Goal: Task Accomplishment & Management: Complete application form

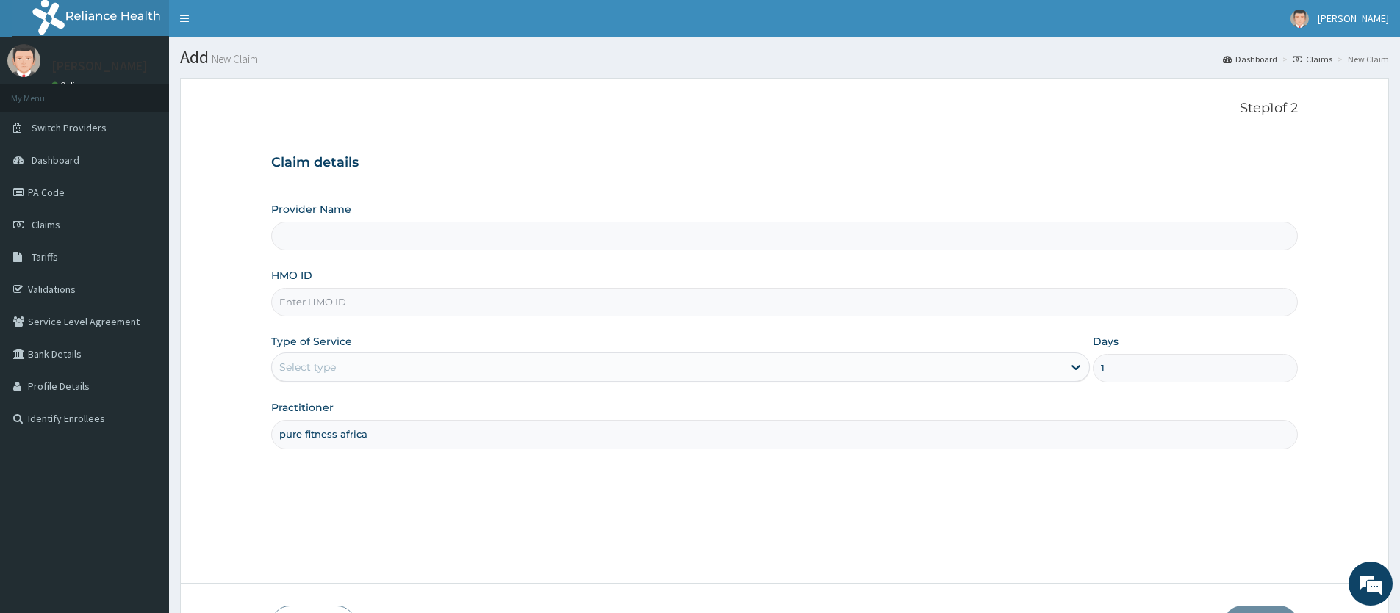
type input "Pure Fitness Africa | Lekki (fka Fitness Central)"
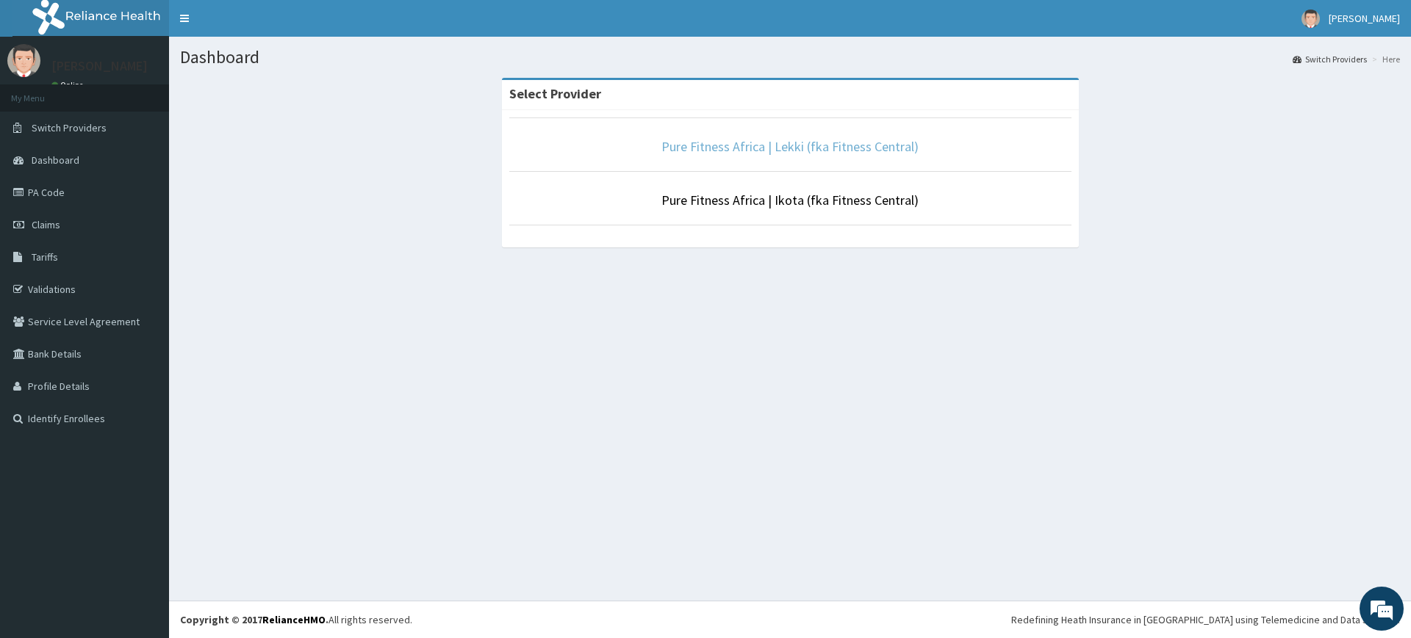
click at [849, 153] on link "Pure Fitness Africa | Lekki (fka Fitness Central)" at bounding box center [789, 146] width 257 height 17
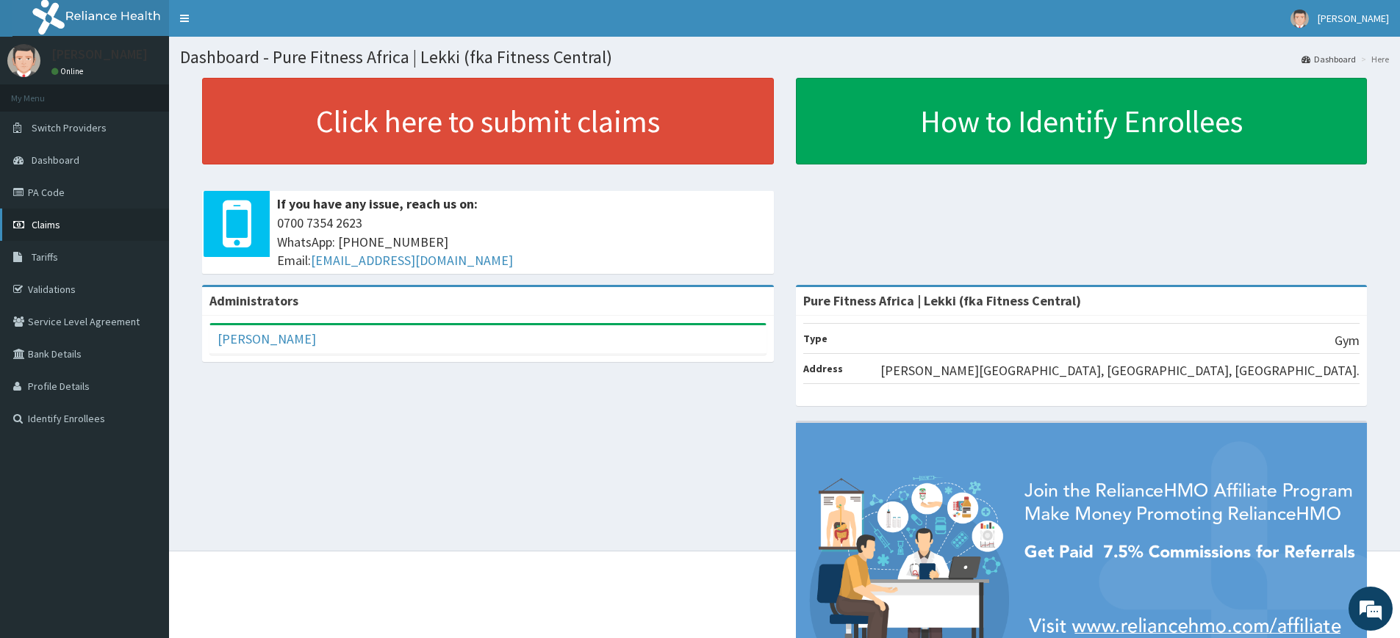
click at [43, 220] on span "Claims" at bounding box center [46, 224] width 29 height 13
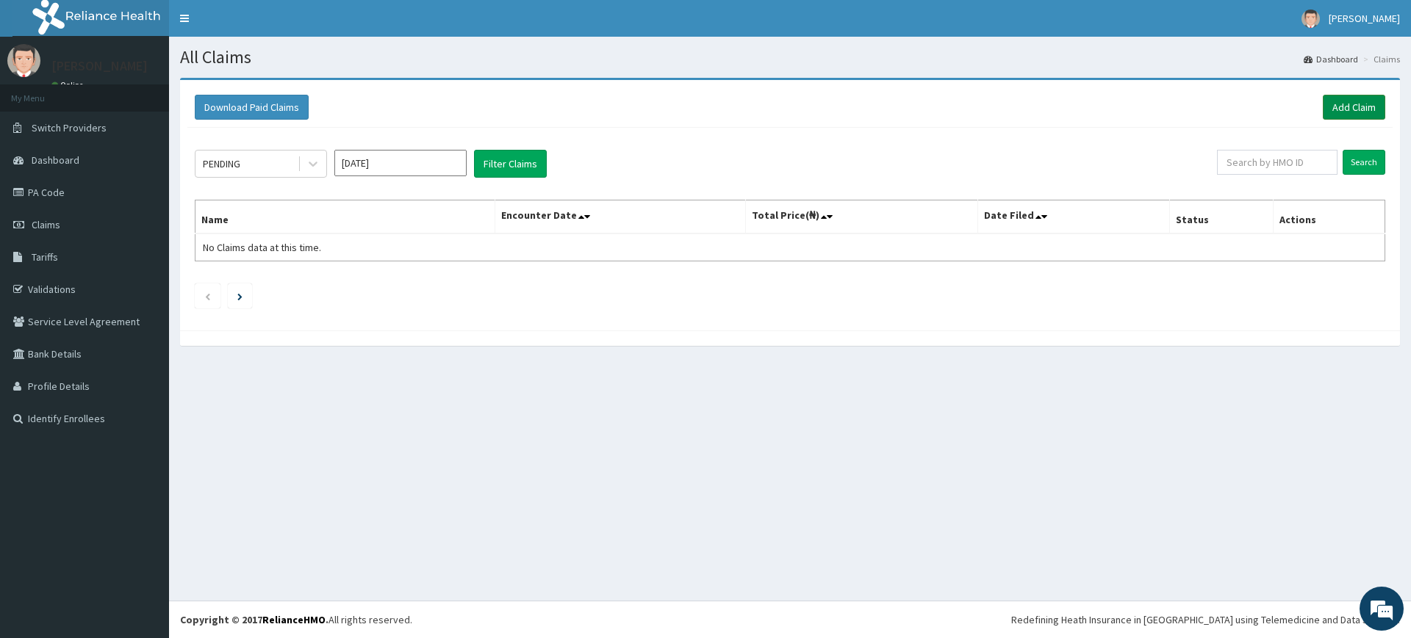
click at [1356, 106] on link "Add Claim" at bounding box center [1353, 107] width 62 height 25
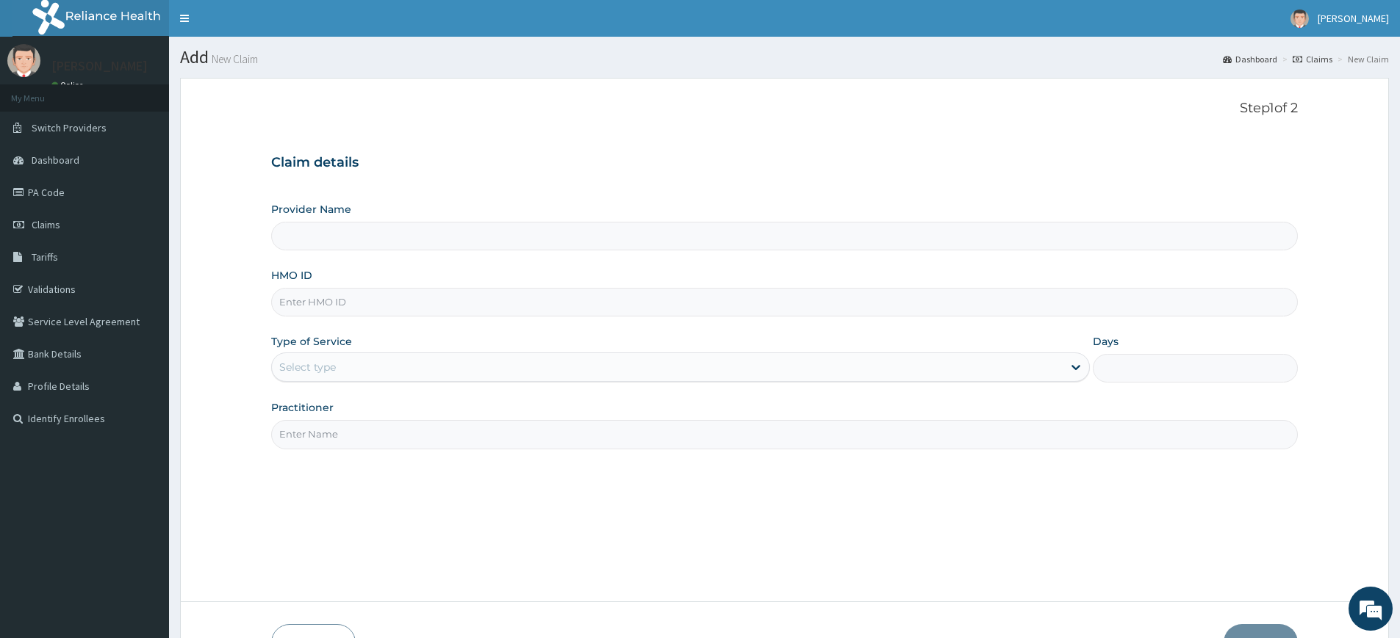
type input "Pure Fitness Africa | Lekki (fka Fitness Central)"
type input "1"
click at [304, 437] on input "Practitioner" at bounding box center [784, 434] width 1026 height 29
type input "pure fitness africa"
click at [334, 299] on input "HMO ID" at bounding box center [784, 302] width 1026 height 29
